Goal: Task Accomplishment & Management: Manage account settings

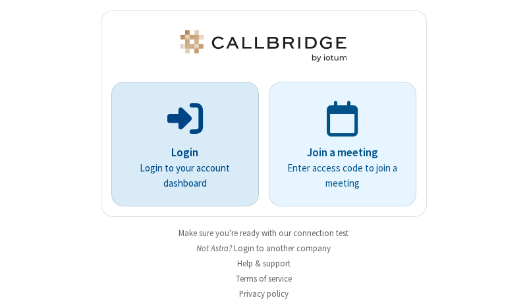
click at [180, 152] on p "Login" at bounding box center [185, 152] width 111 height 17
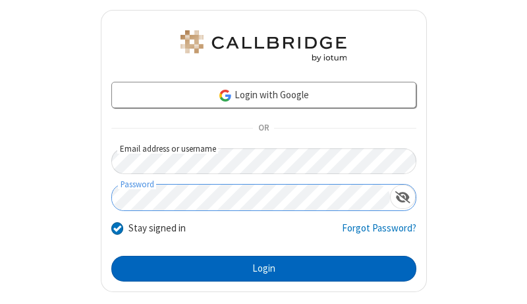
click at [258, 268] on button "Login" at bounding box center [263, 269] width 305 height 26
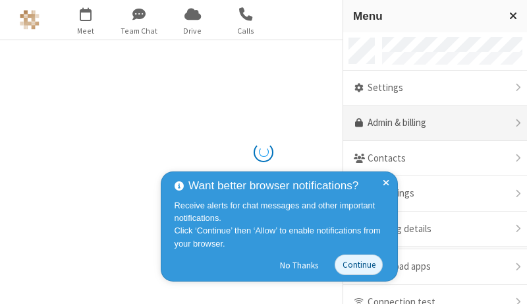
click at [430, 123] on link "Admin & billing" at bounding box center [435, 123] width 184 height 36
